Goal: Information Seeking & Learning: Learn about a topic

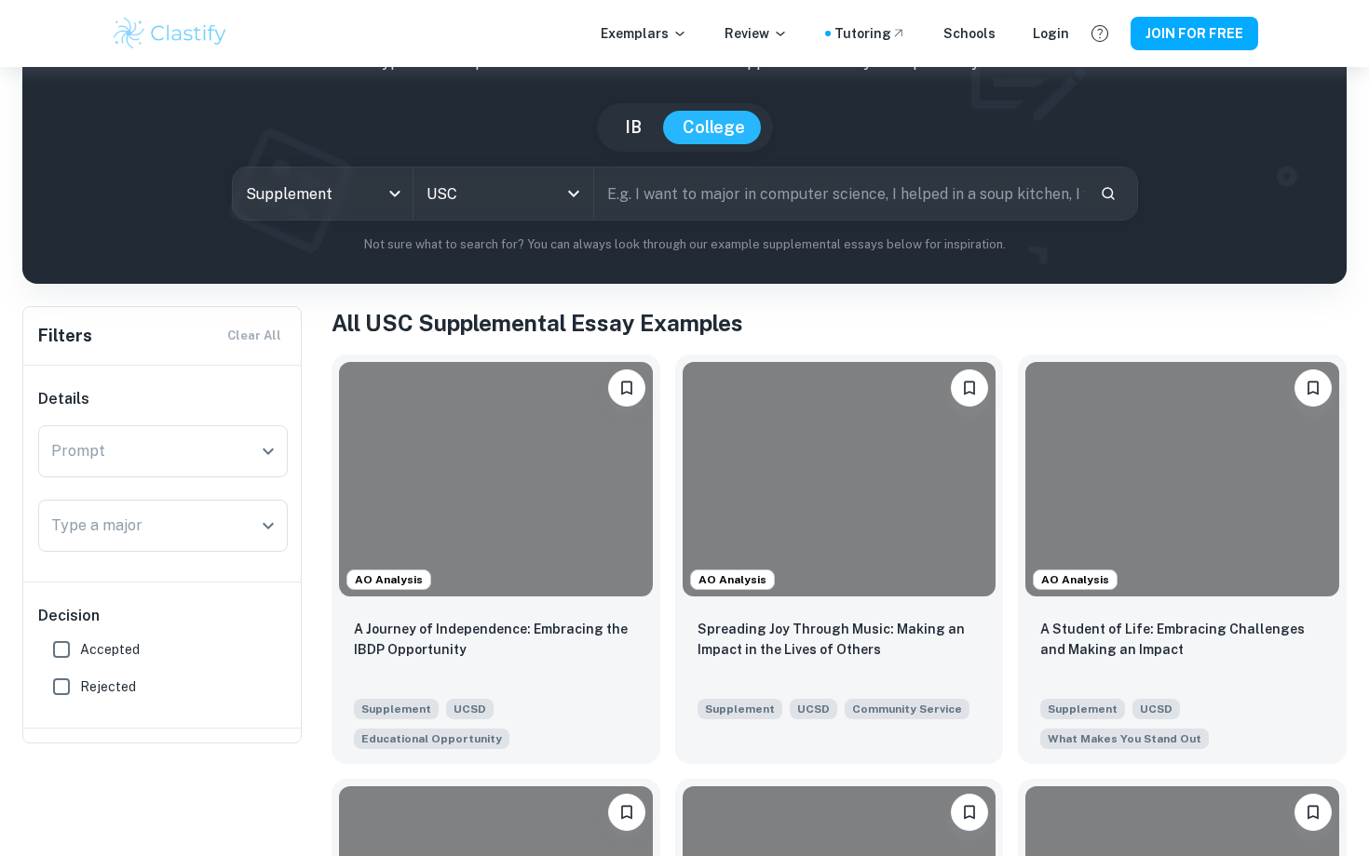
scroll to position [137, 0]
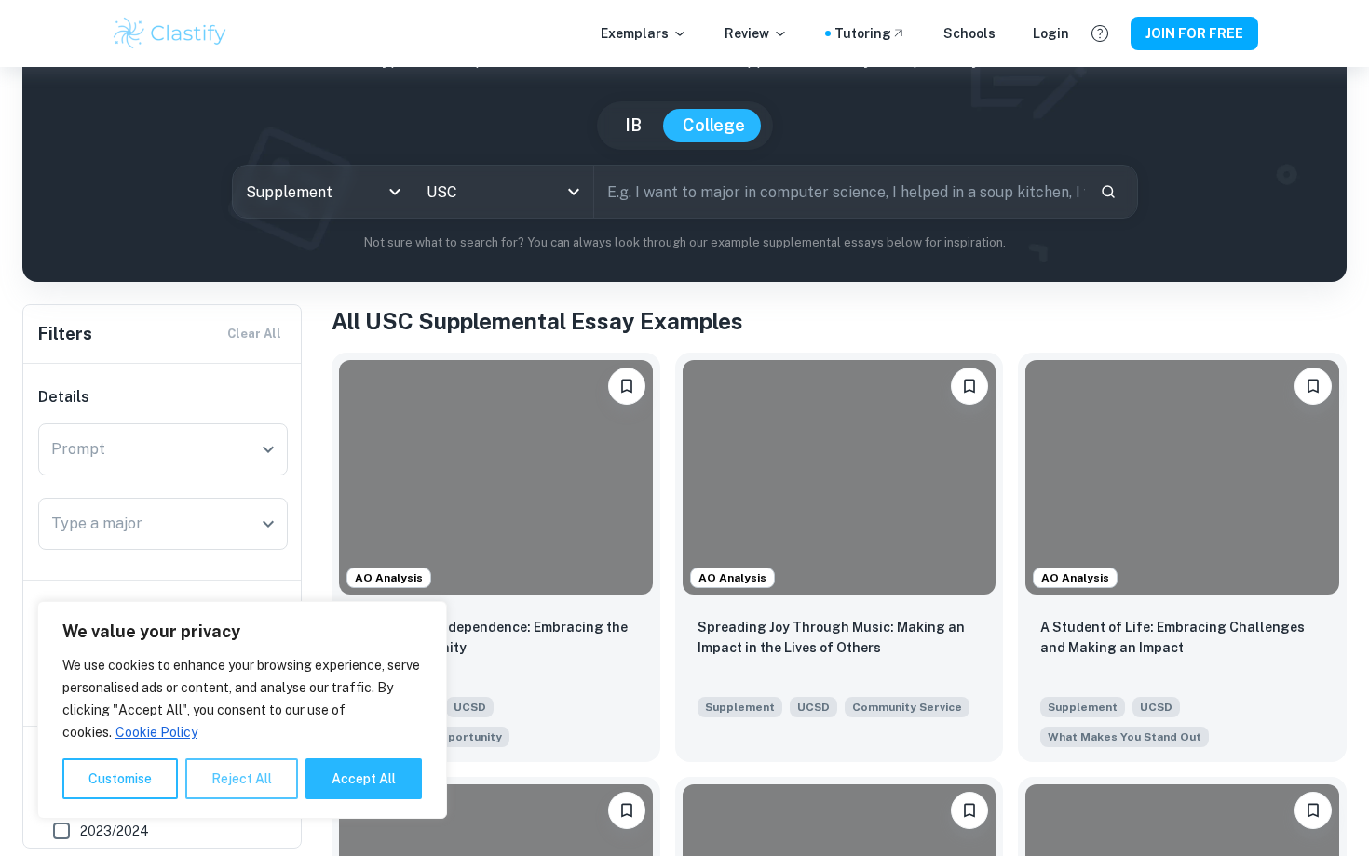
click at [257, 773] on button "Reject All" at bounding box center [241, 779] width 113 height 41
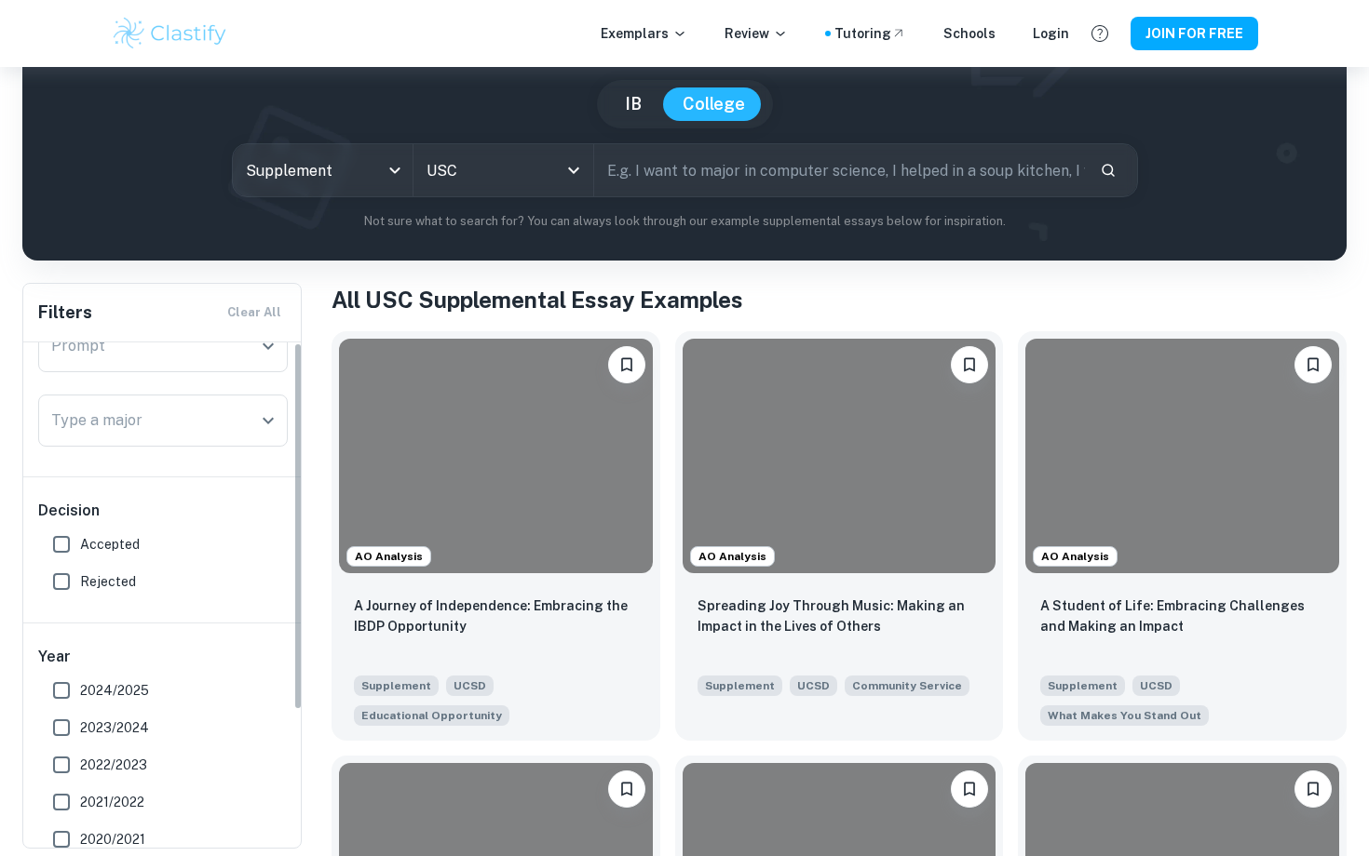
scroll to position [0, 0]
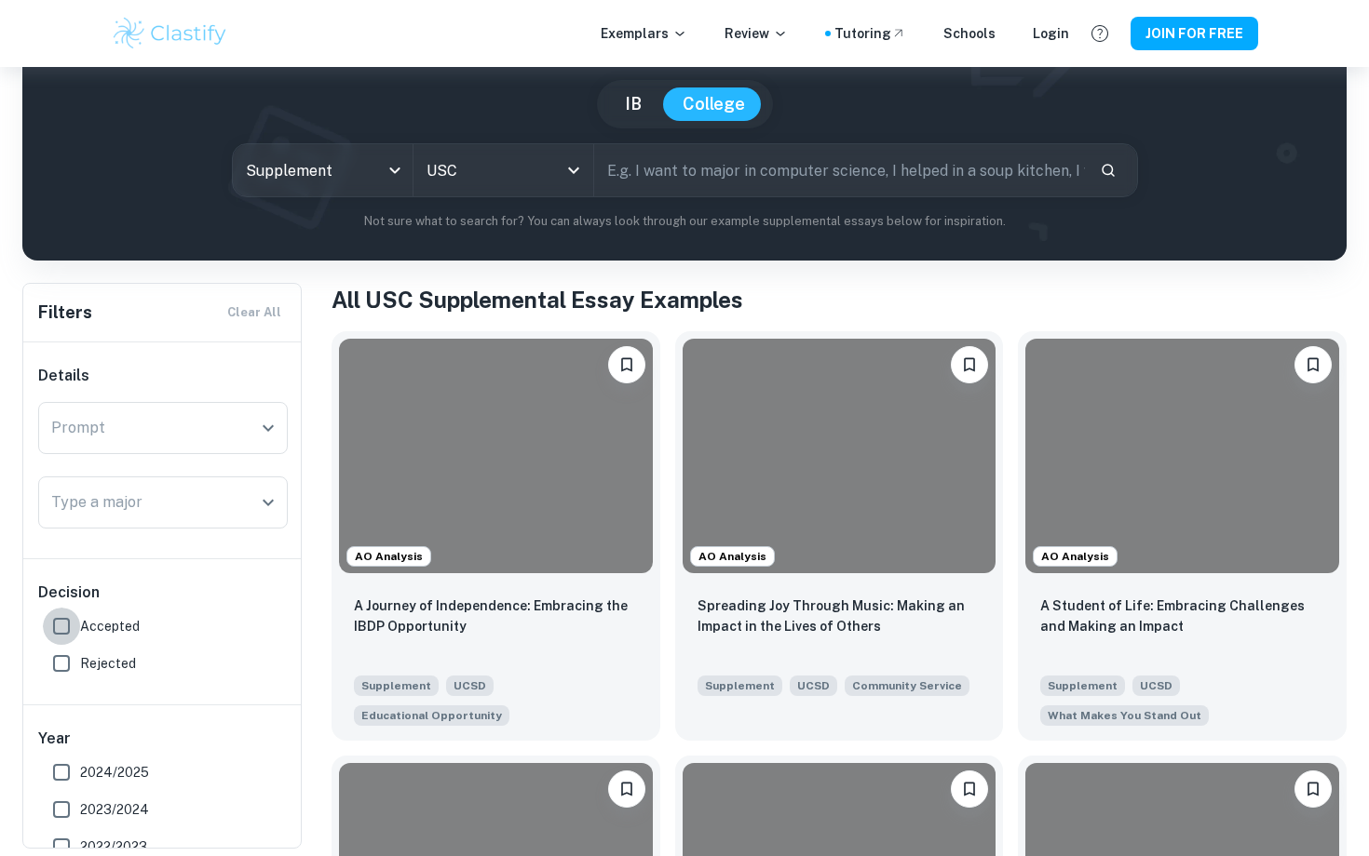
click at [67, 623] on input "Accepted" at bounding box center [61, 626] width 37 height 37
checkbox input "true"
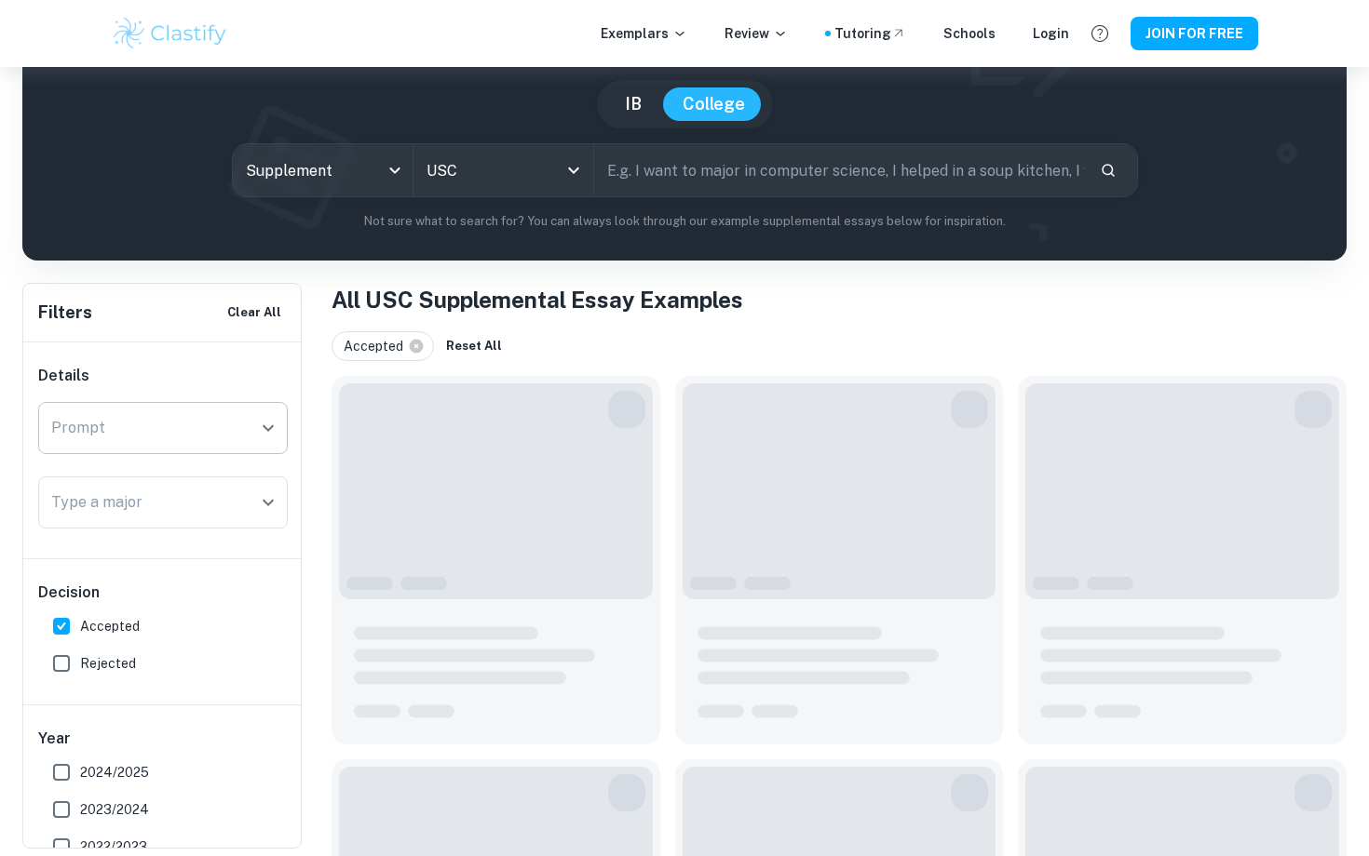
click at [124, 451] on div "Prompt" at bounding box center [163, 428] width 250 height 52
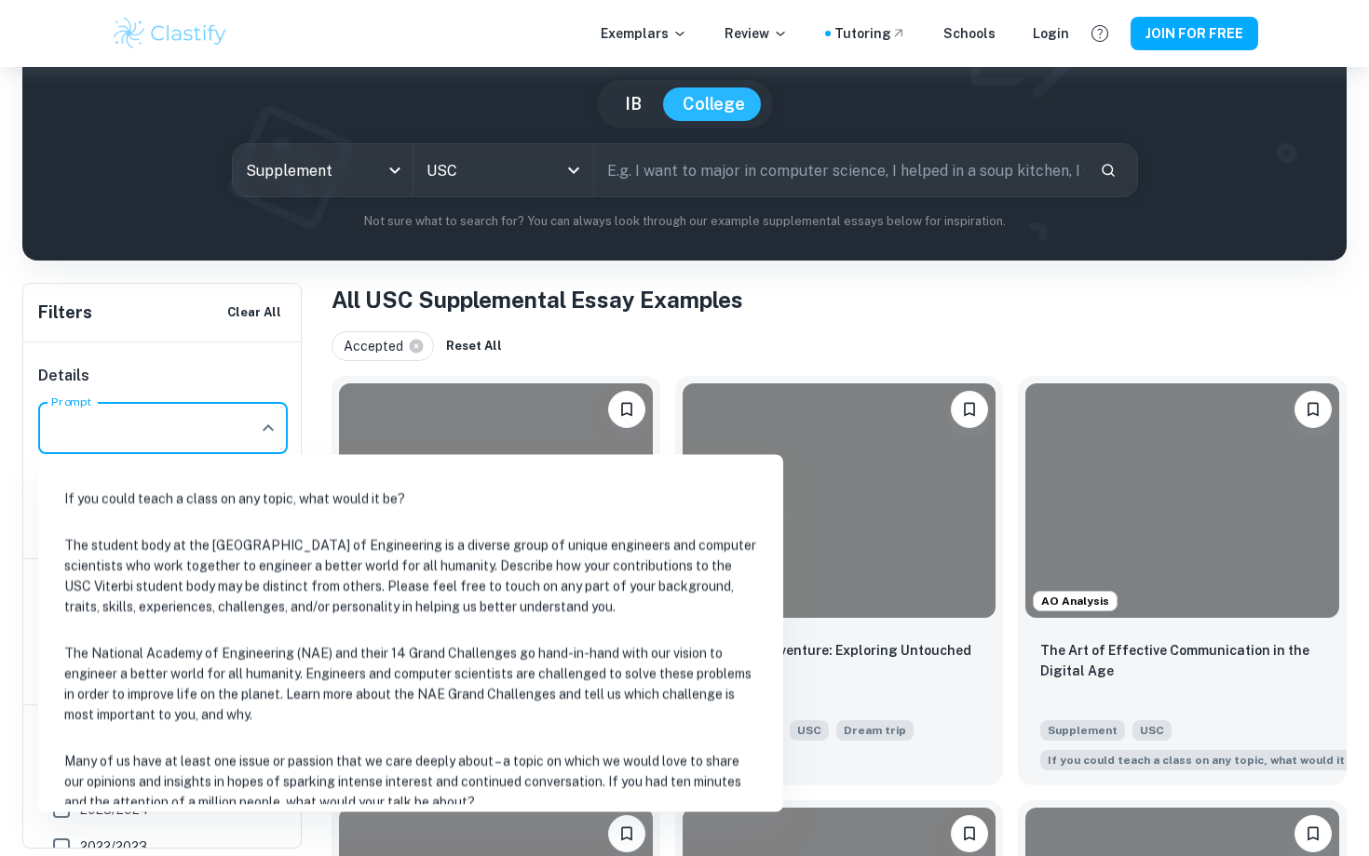
scroll to position [577, 0]
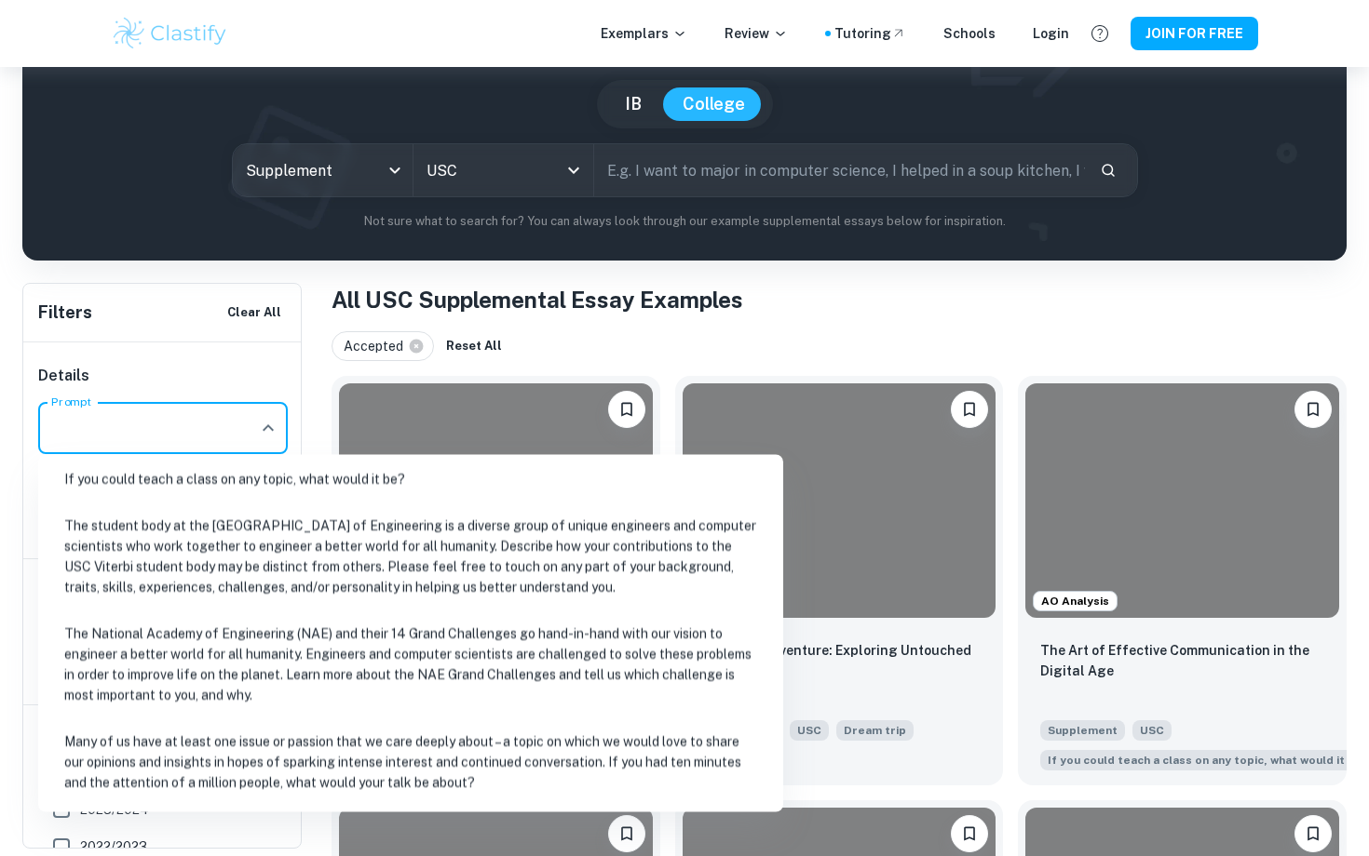
click at [159, 767] on li "Many of us have at least one issue or passion that we care deeply about – a top…" at bounding box center [411, 764] width 730 height 84
type input "Many of us have at least one issue or passion that we care deeply about – a top…"
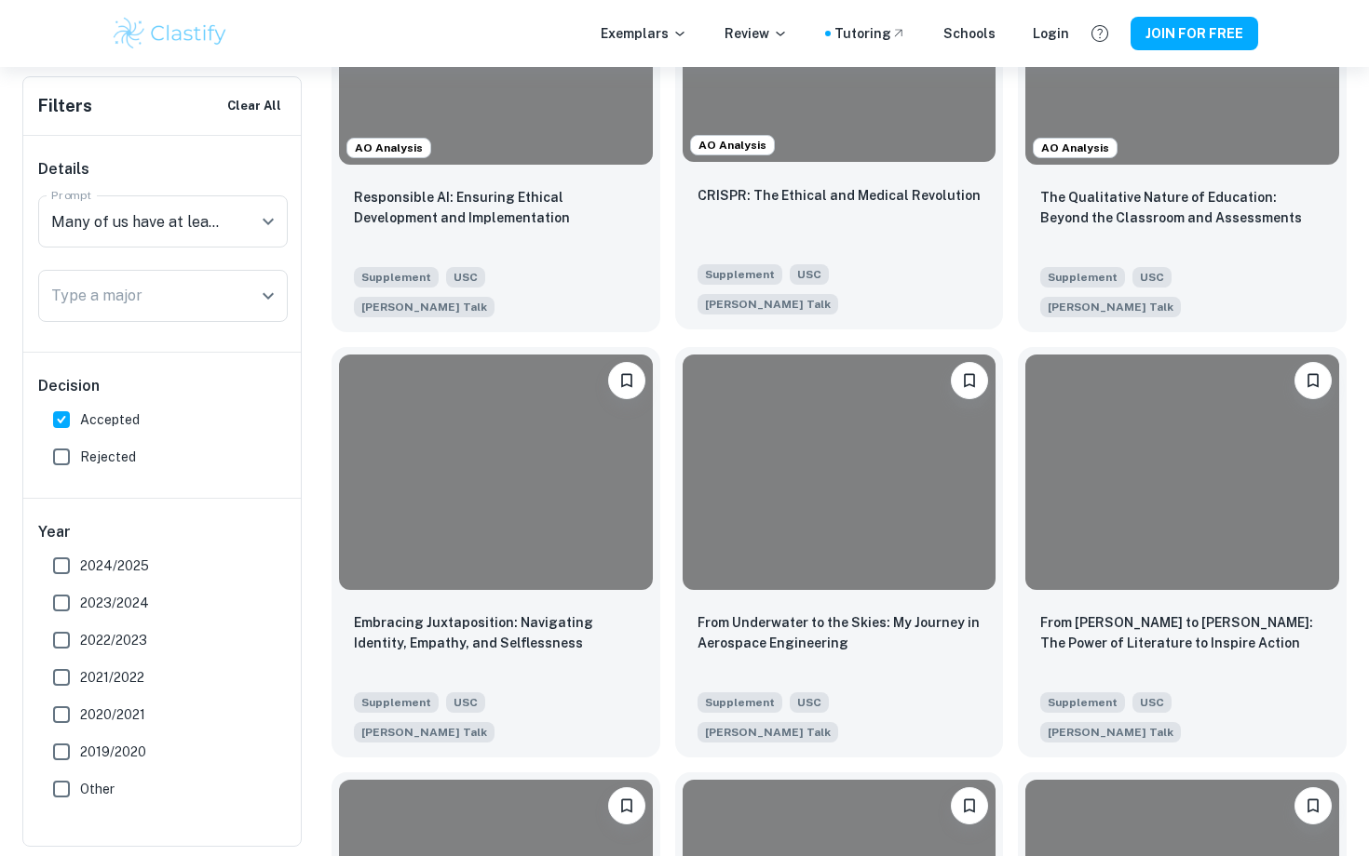
scroll to position [614, 0]
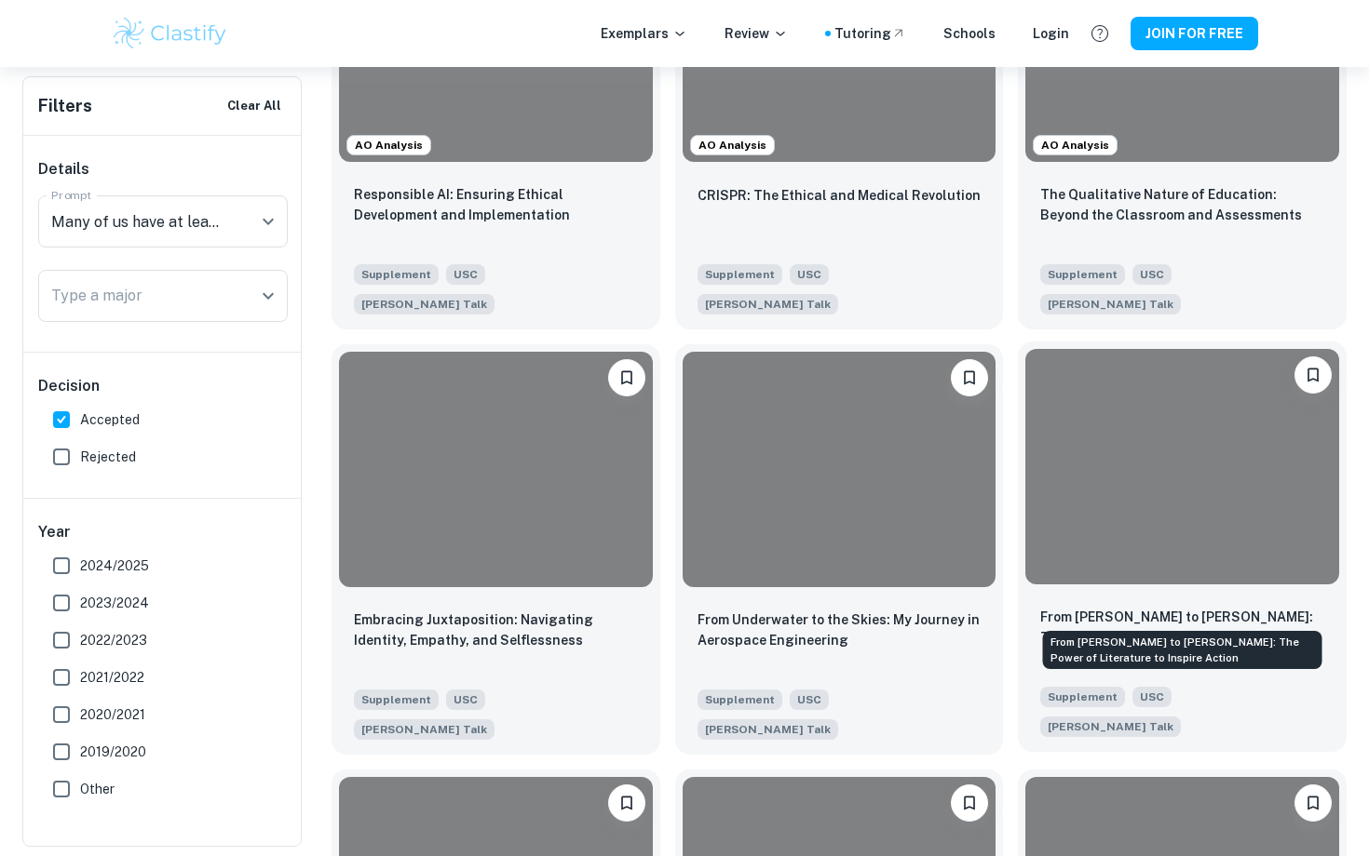
click at [1120, 617] on p "From [PERSON_NAME] to [PERSON_NAME]: The Power of Literature to Inspire Action" at bounding box center [1182, 627] width 284 height 41
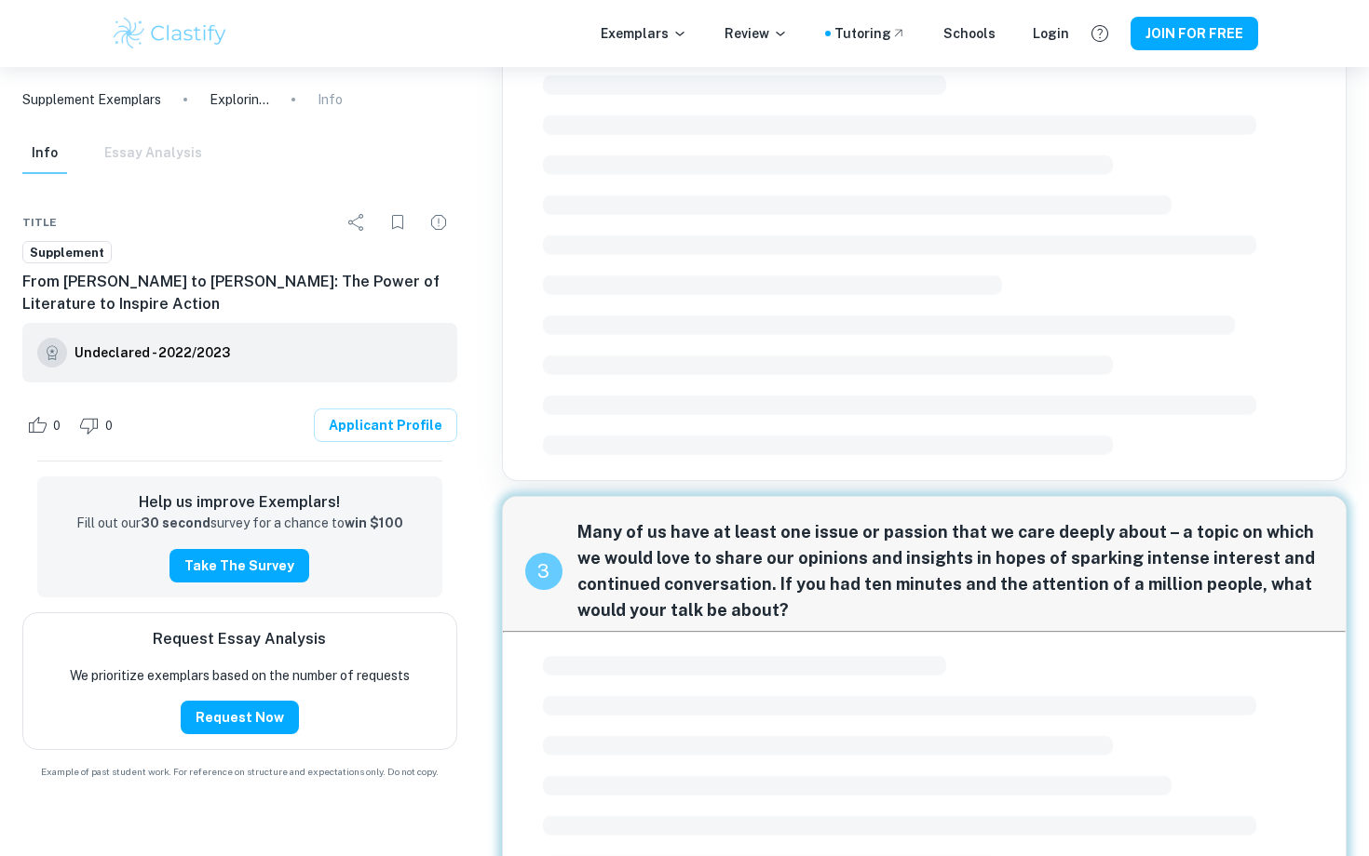
scroll to position [956, 0]
